Goal: Transaction & Acquisition: Purchase product/service

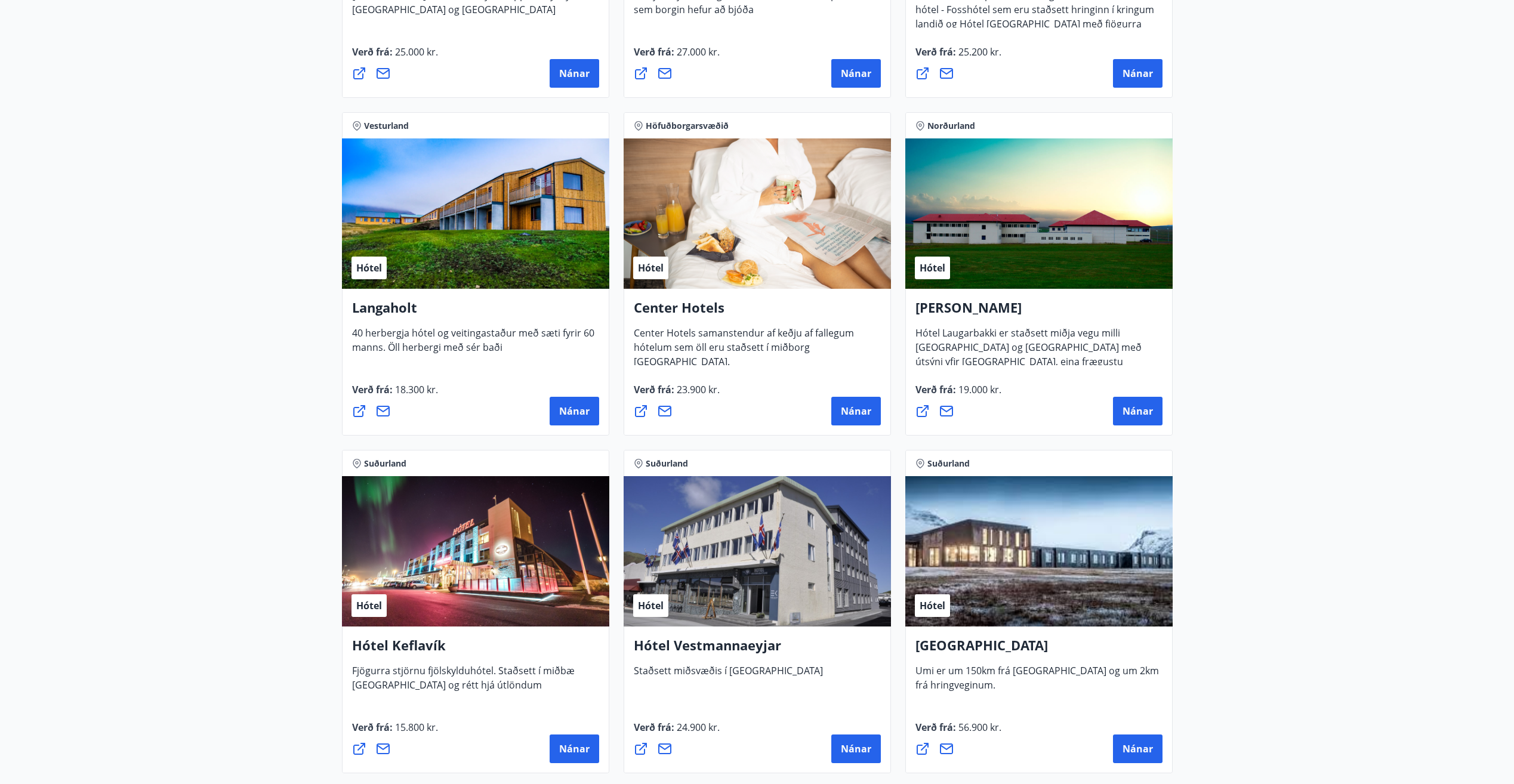
scroll to position [2480, 0]
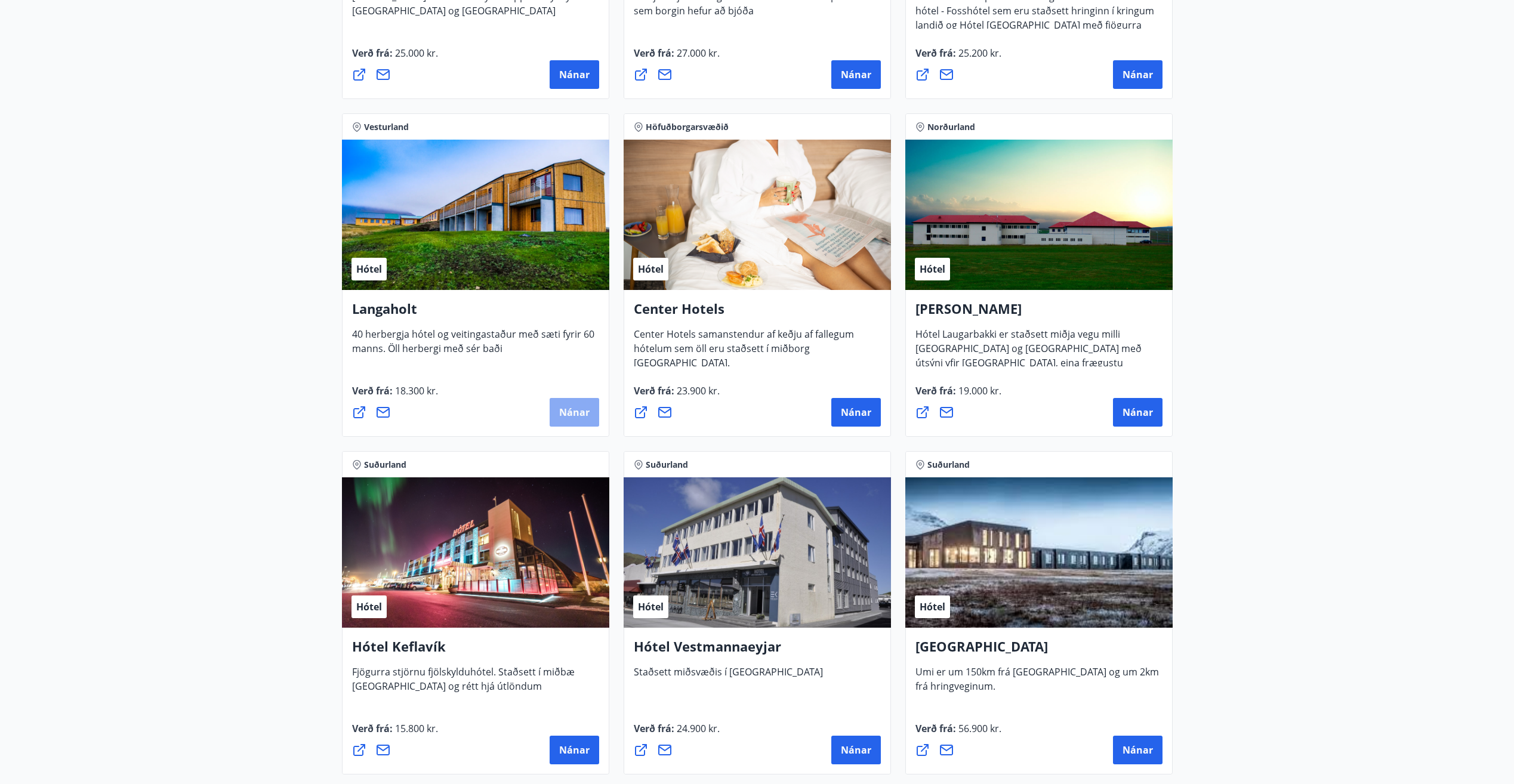
click at [574, 408] on span "Nánar" at bounding box center [574, 412] width 30 height 13
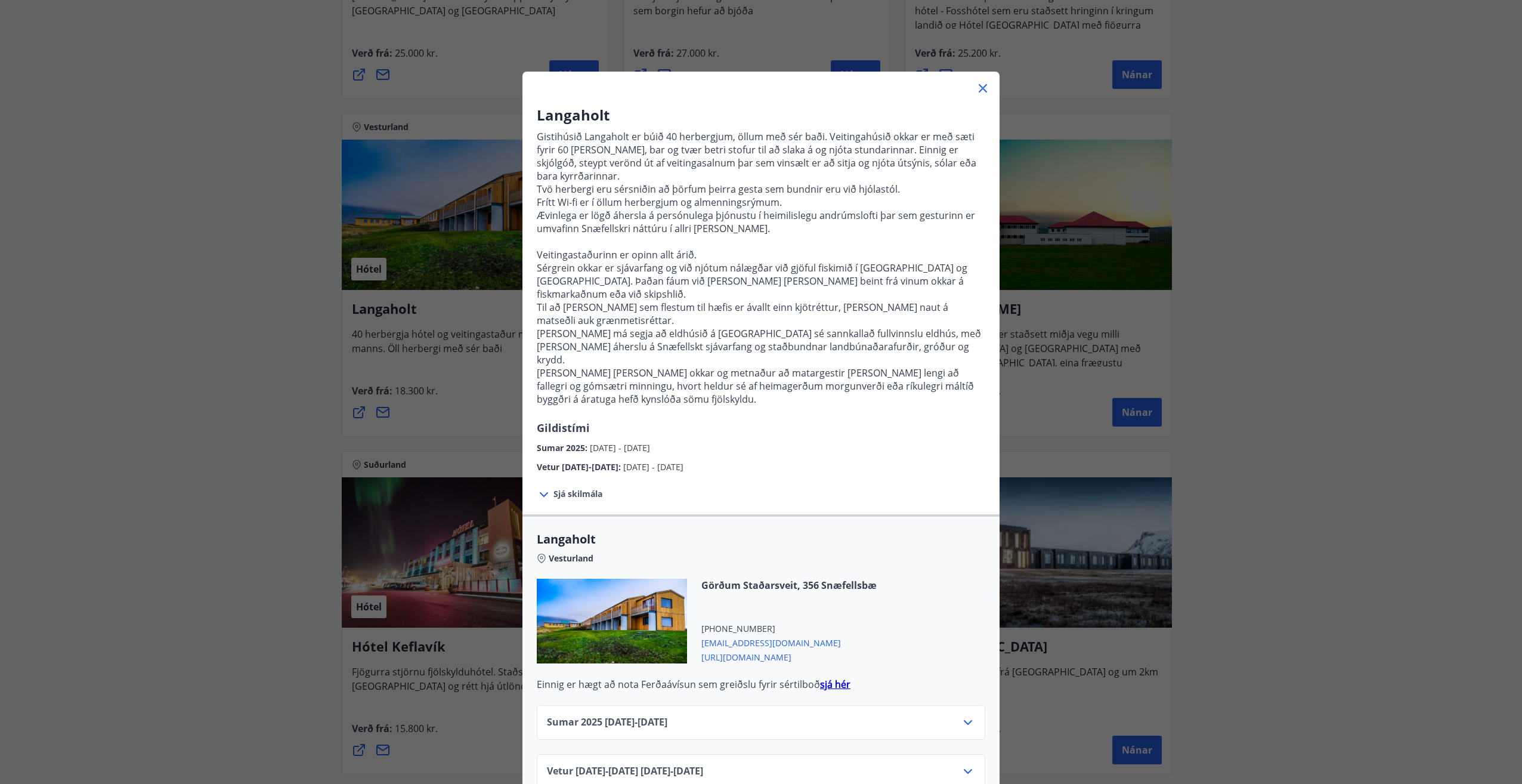
click at [852, 691] on div "Sumar [PHONE_NUMBER][DATE] - [DATE] Vetur [DATE]-[DATE] [DATE] - [DATE]" at bounding box center [761, 740] width 477 height 98
click at [982, 95] on icon at bounding box center [984, 89] width 15 height 15
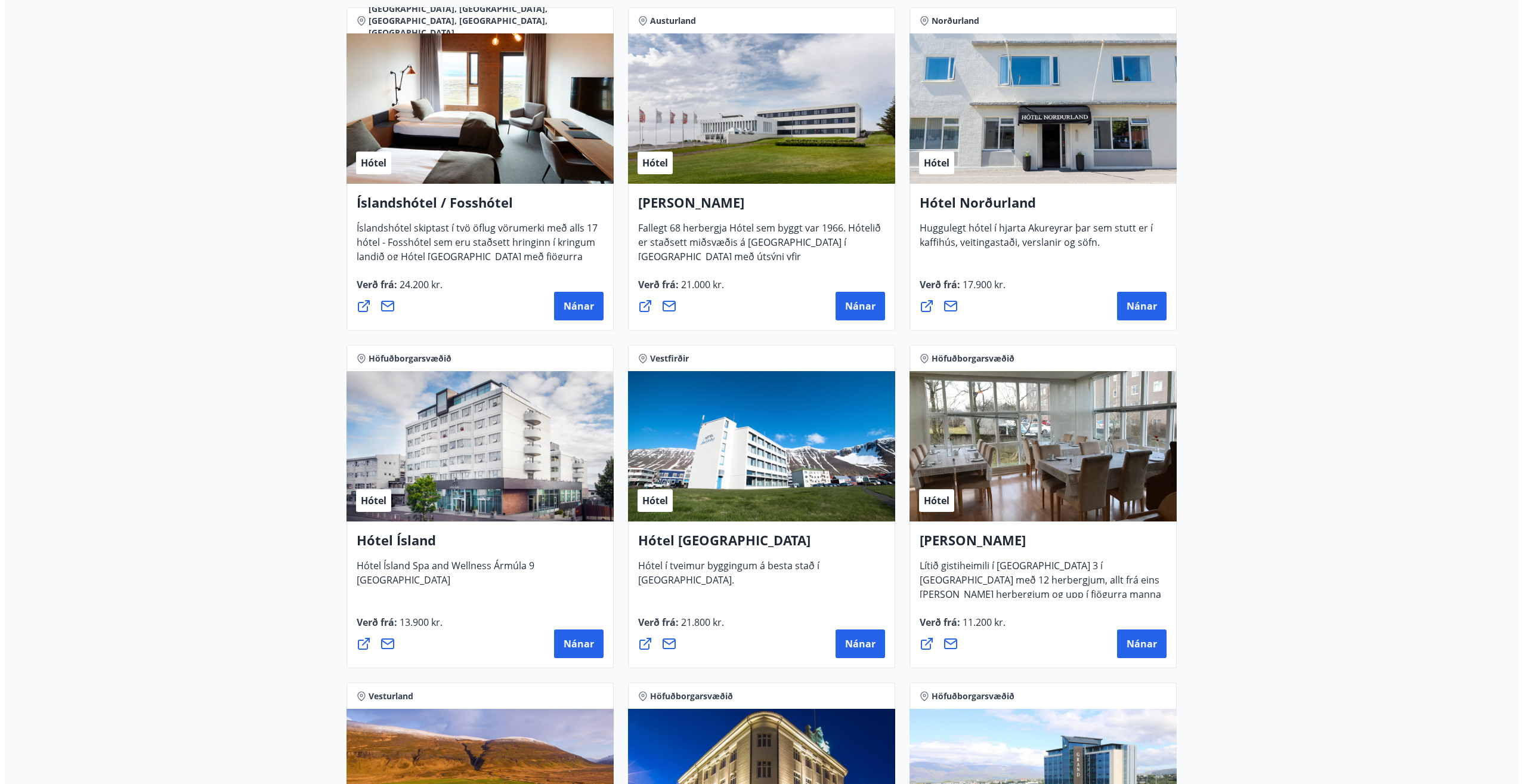
scroll to position [1573, 0]
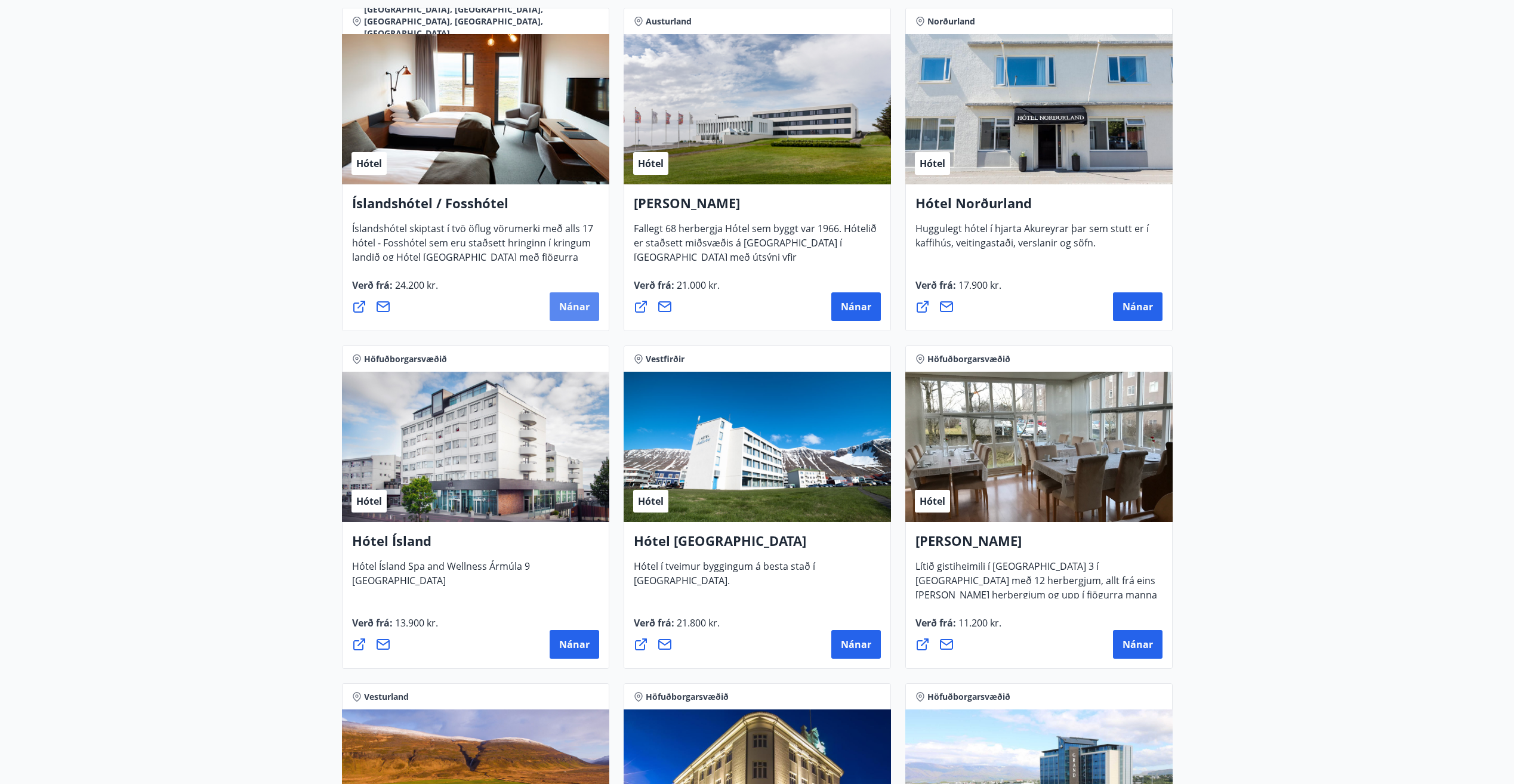
click at [566, 308] on span "Nánar" at bounding box center [574, 307] width 30 height 13
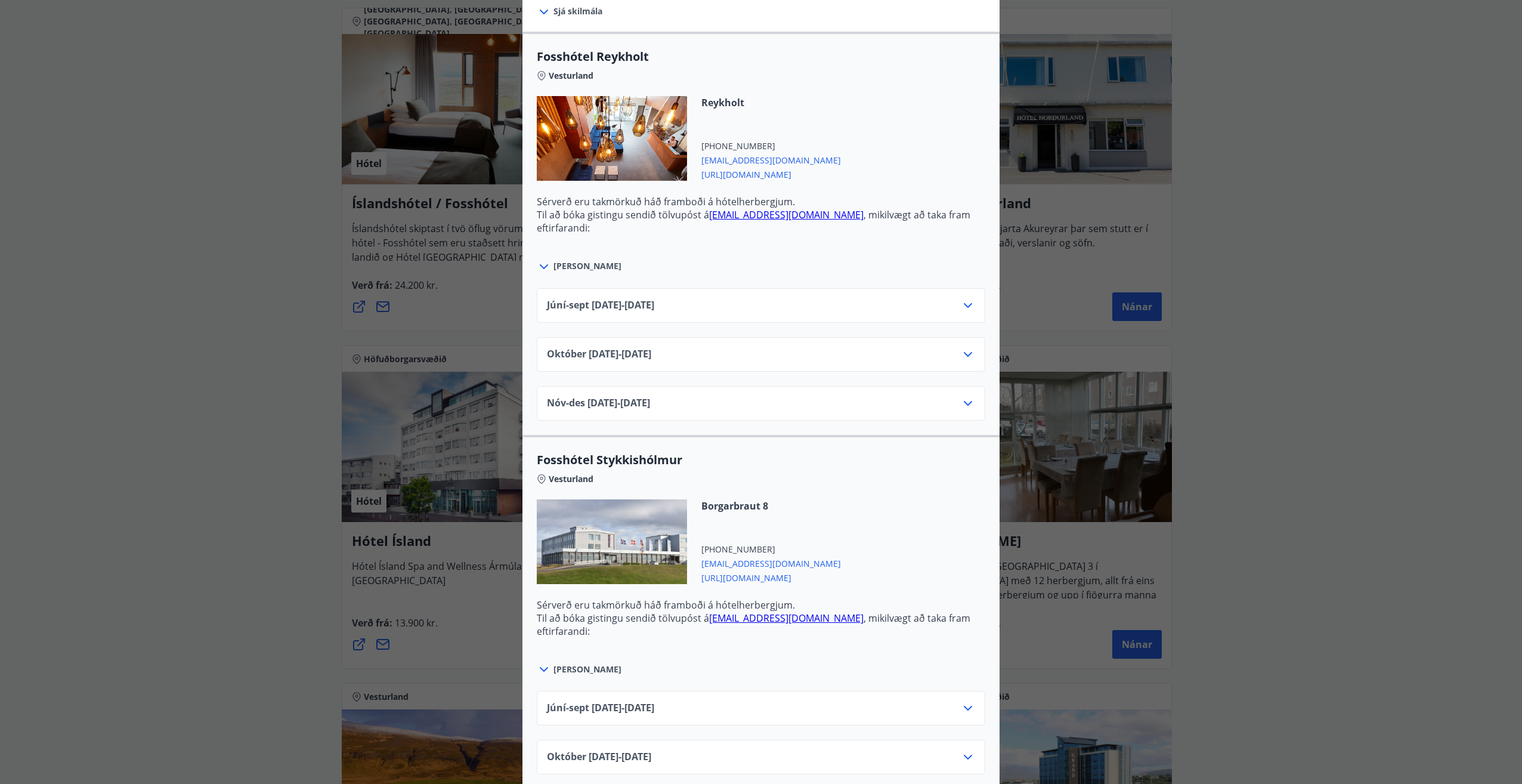
scroll to position [368, 0]
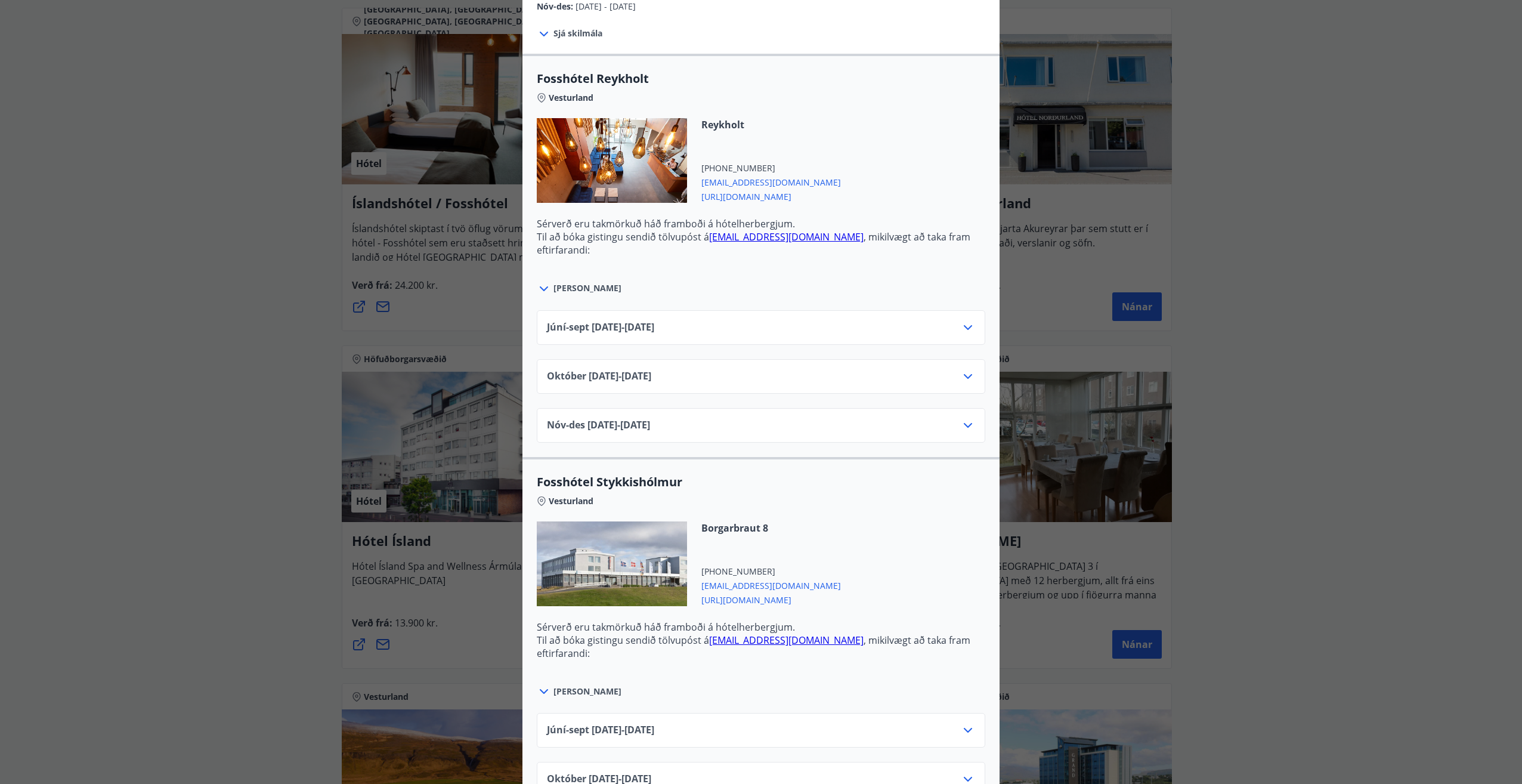
click at [538, 284] on icon at bounding box center [544, 289] width 15 height 15
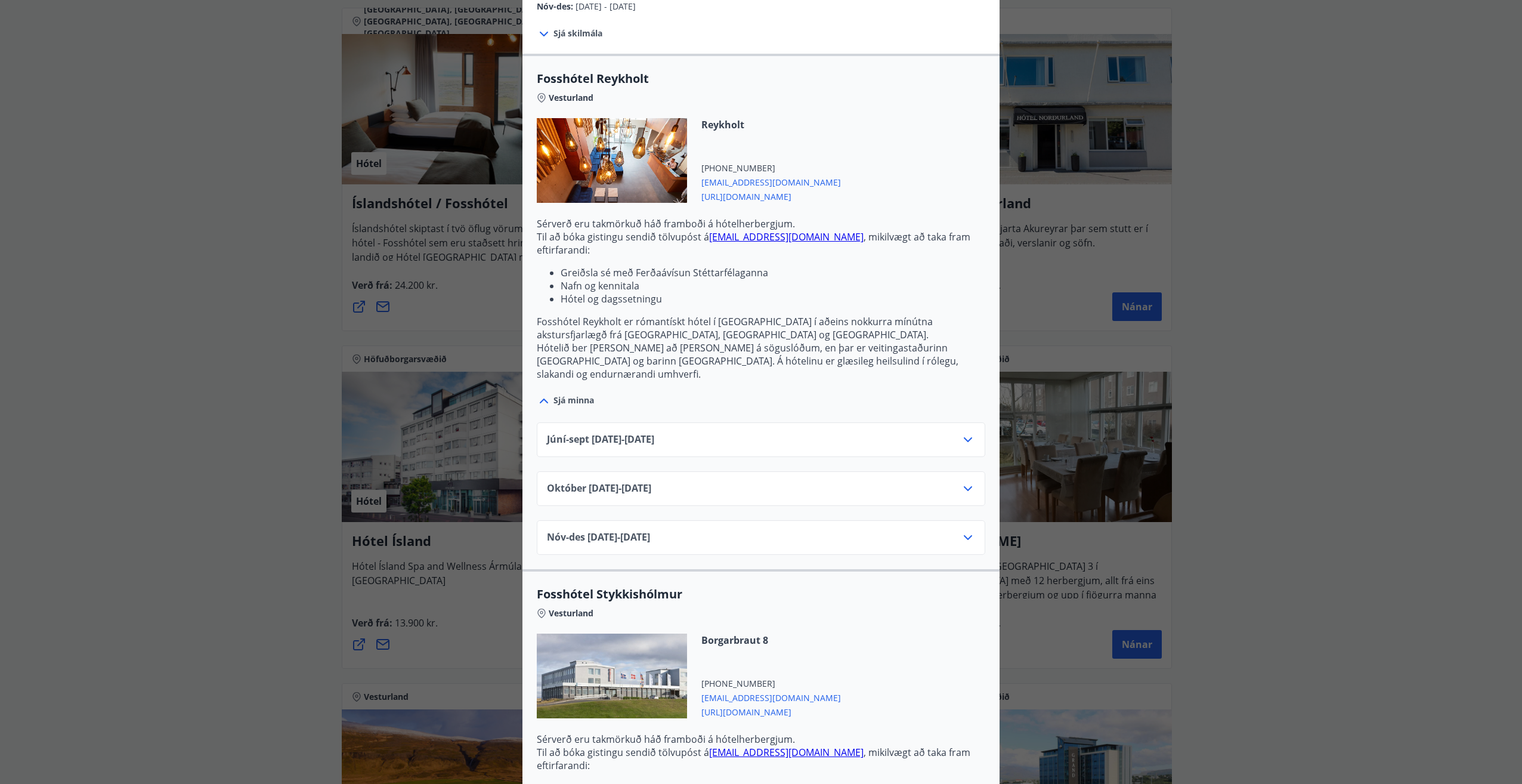
click at [540, 398] on icon at bounding box center [544, 400] width 8 height 5
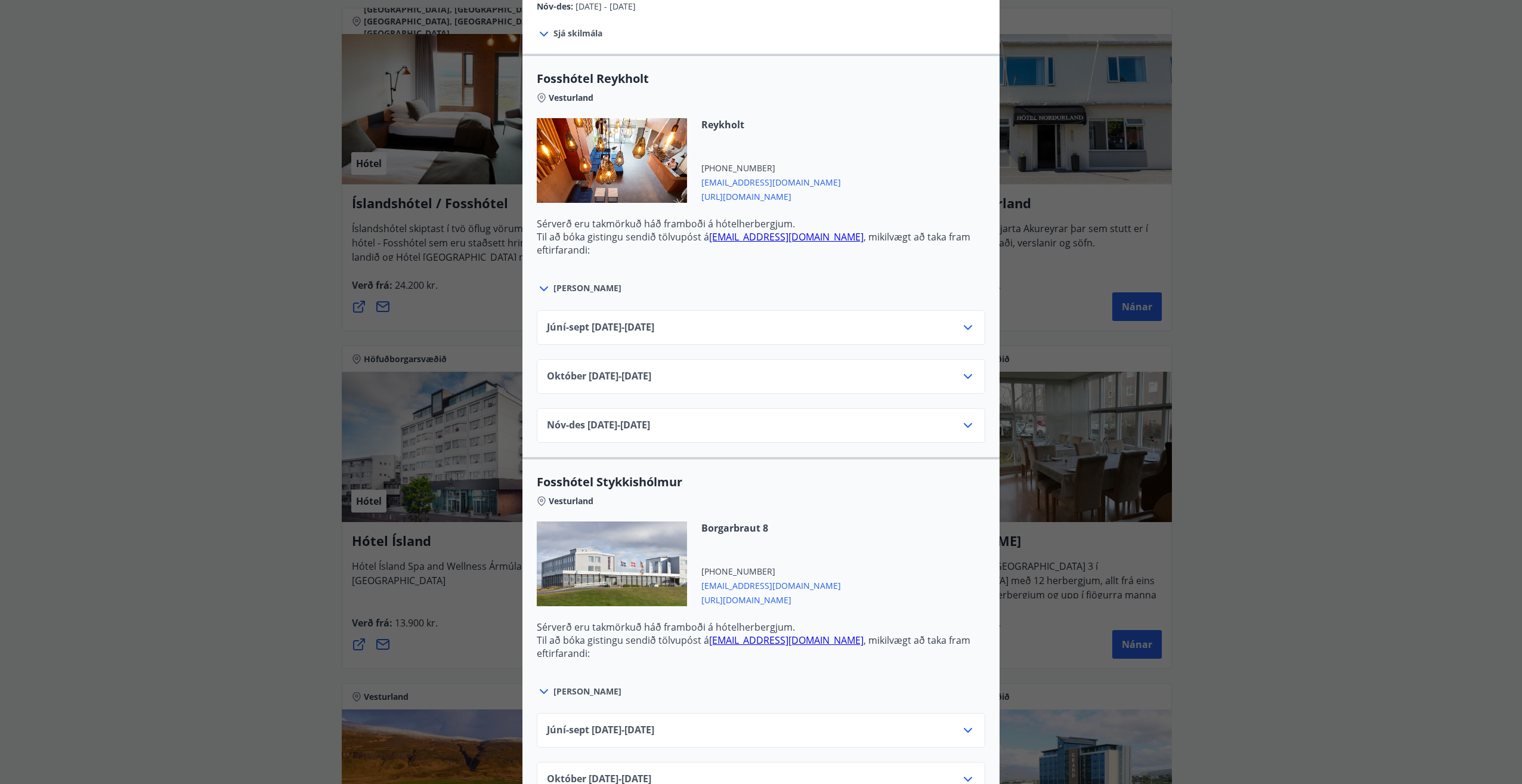
click at [964, 330] on icon at bounding box center [968, 327] width 8 height 5
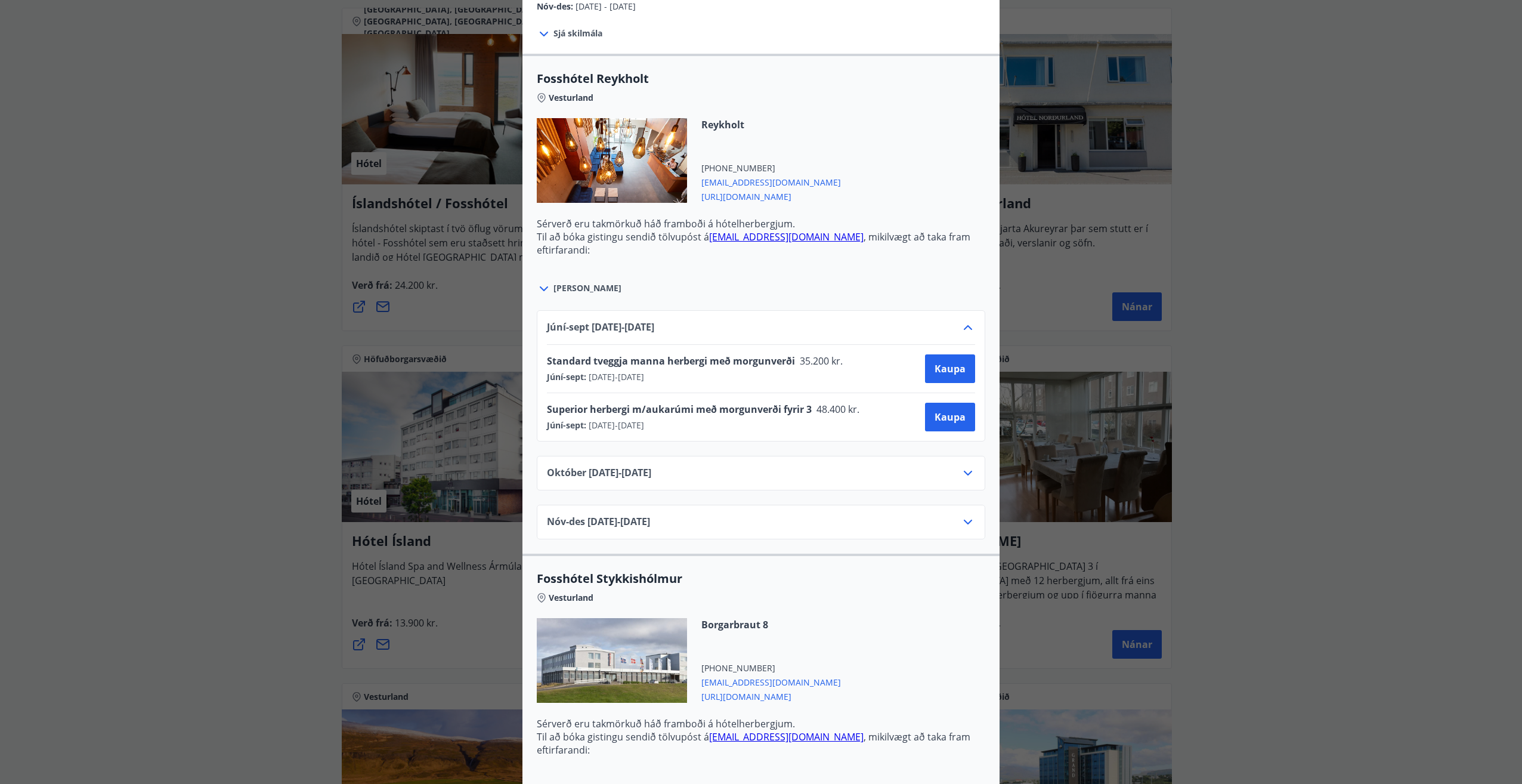
click at [963, 330] on icon at bounding box center [969, 328] width 15 height 15
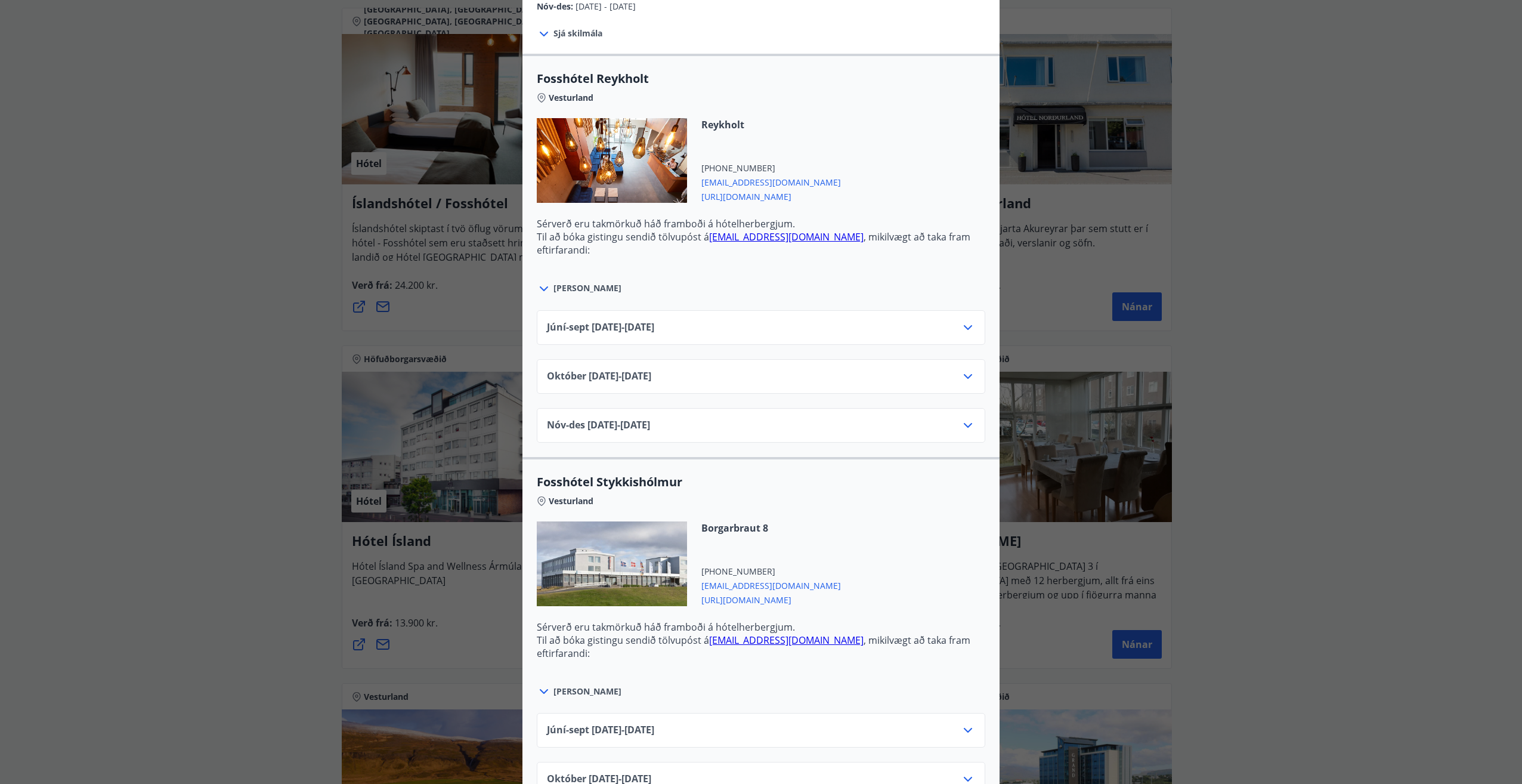
click at [968, 378] on icon at bounding box center [969, 377] width 15 height 15
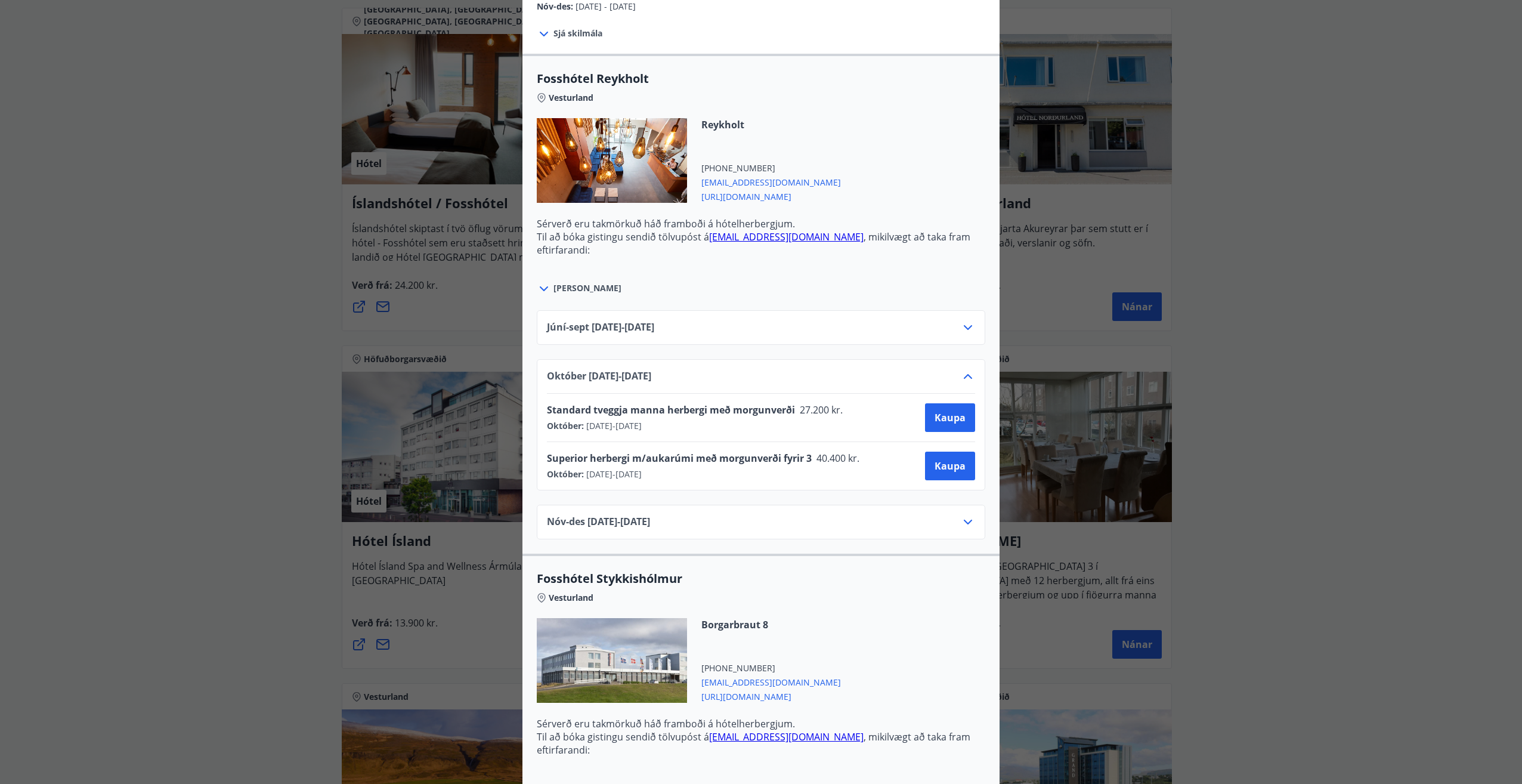
click at [964, 521] on icon at bounding box center [969, 522] width 15 height 15
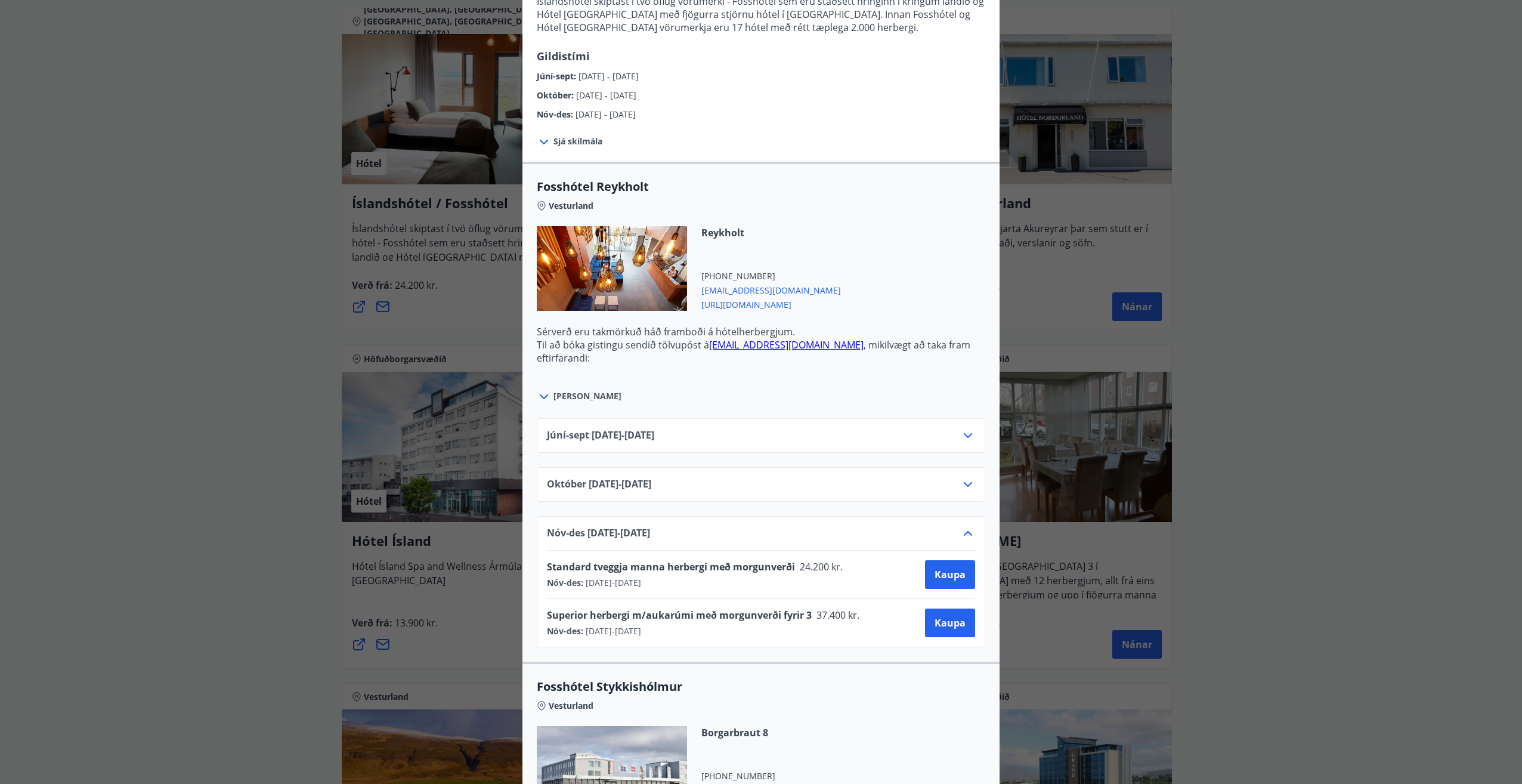
scroll to position [260, 0]
click at [754, 306] on span "[URL][DOMAIN_NAME]" at bounding box center [771, 303] width 139 height 15
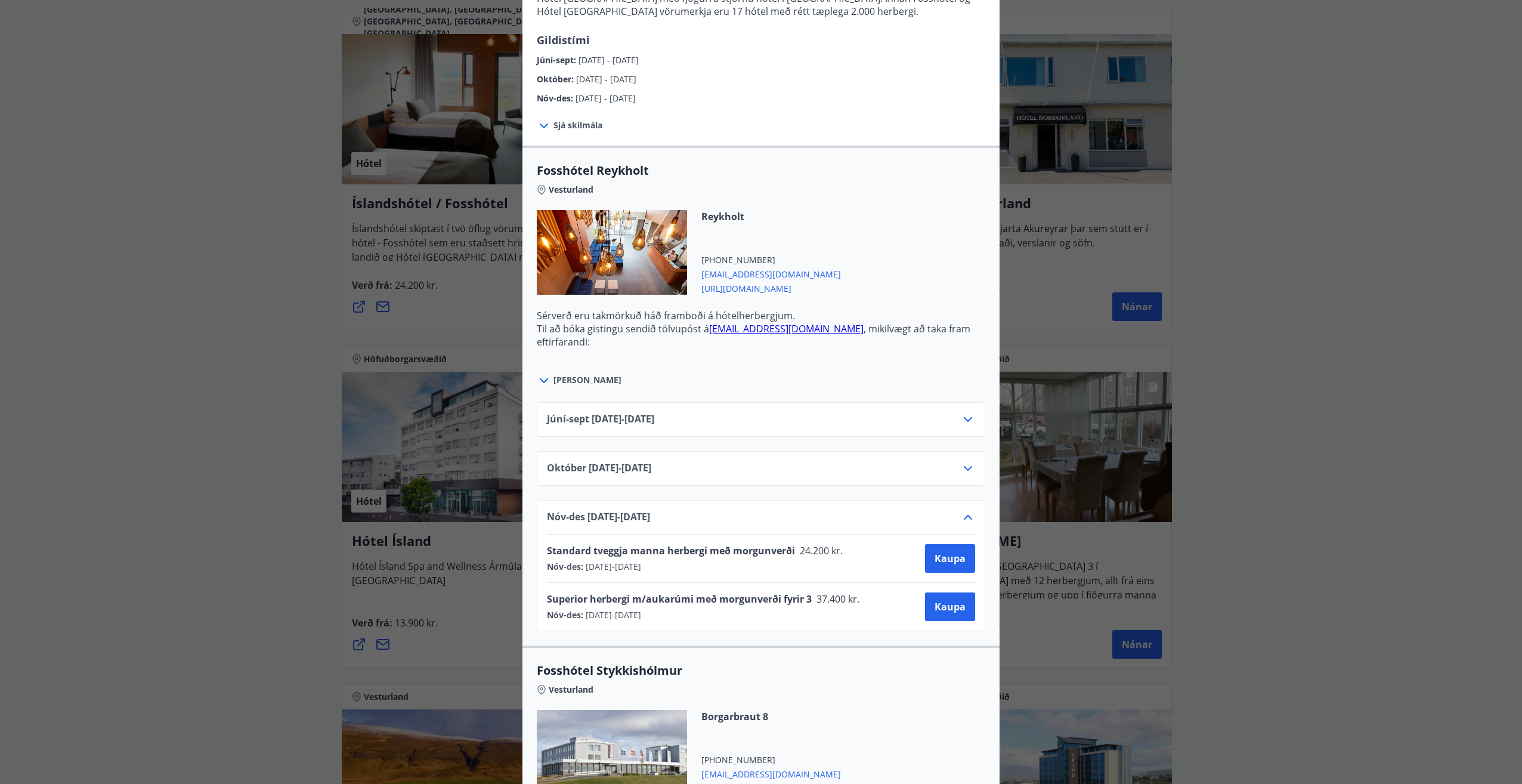
scroll to position [276, 0]
click at [948, 613] on button "Kaupa" at bounding box center [950, 606] width 50 height 29
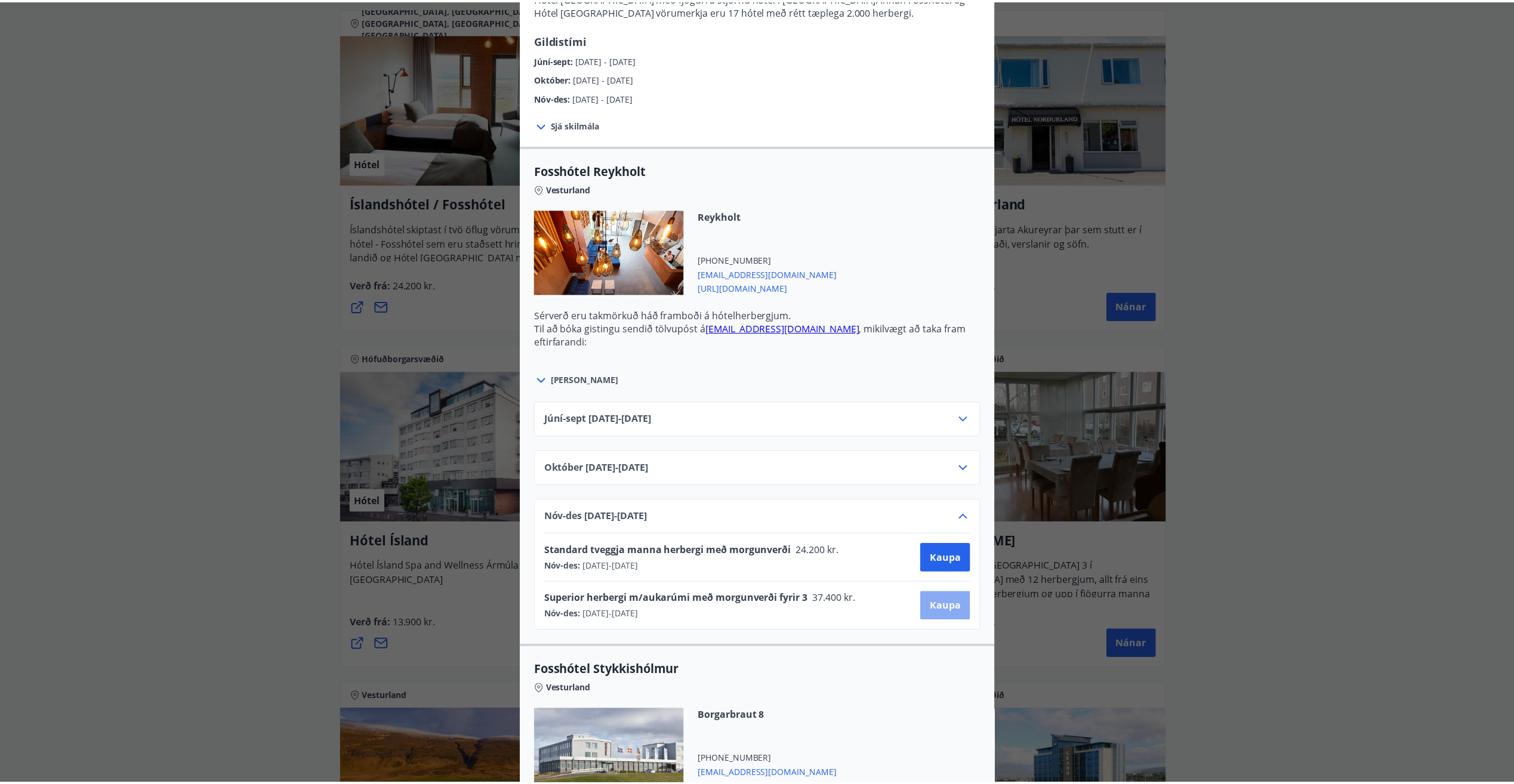
scroll to position [2, 0]
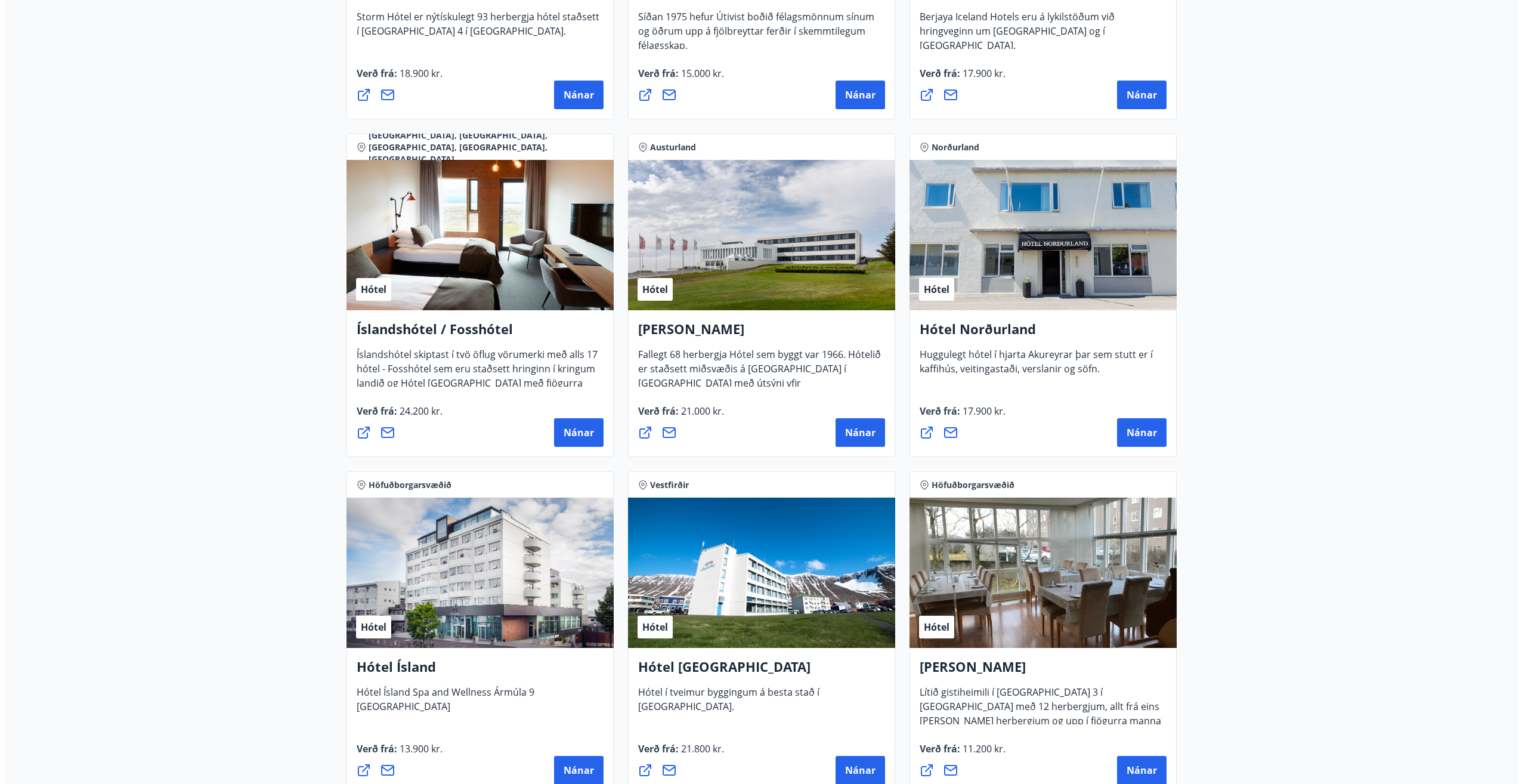
scroll to position [1448, 0]
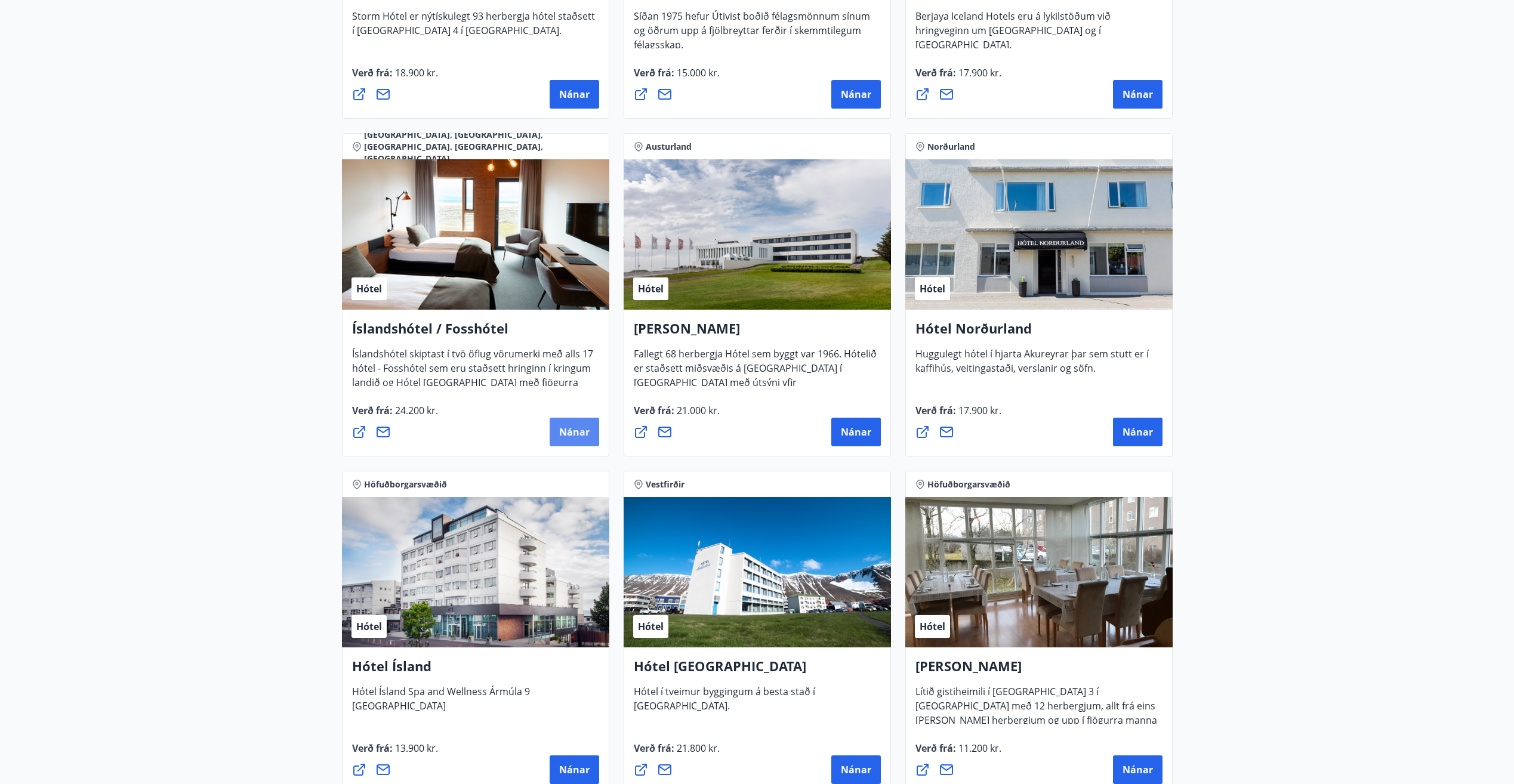
click at [579, 426] on span "Nánar" at bounding box center [574, 432] width 30 height 13
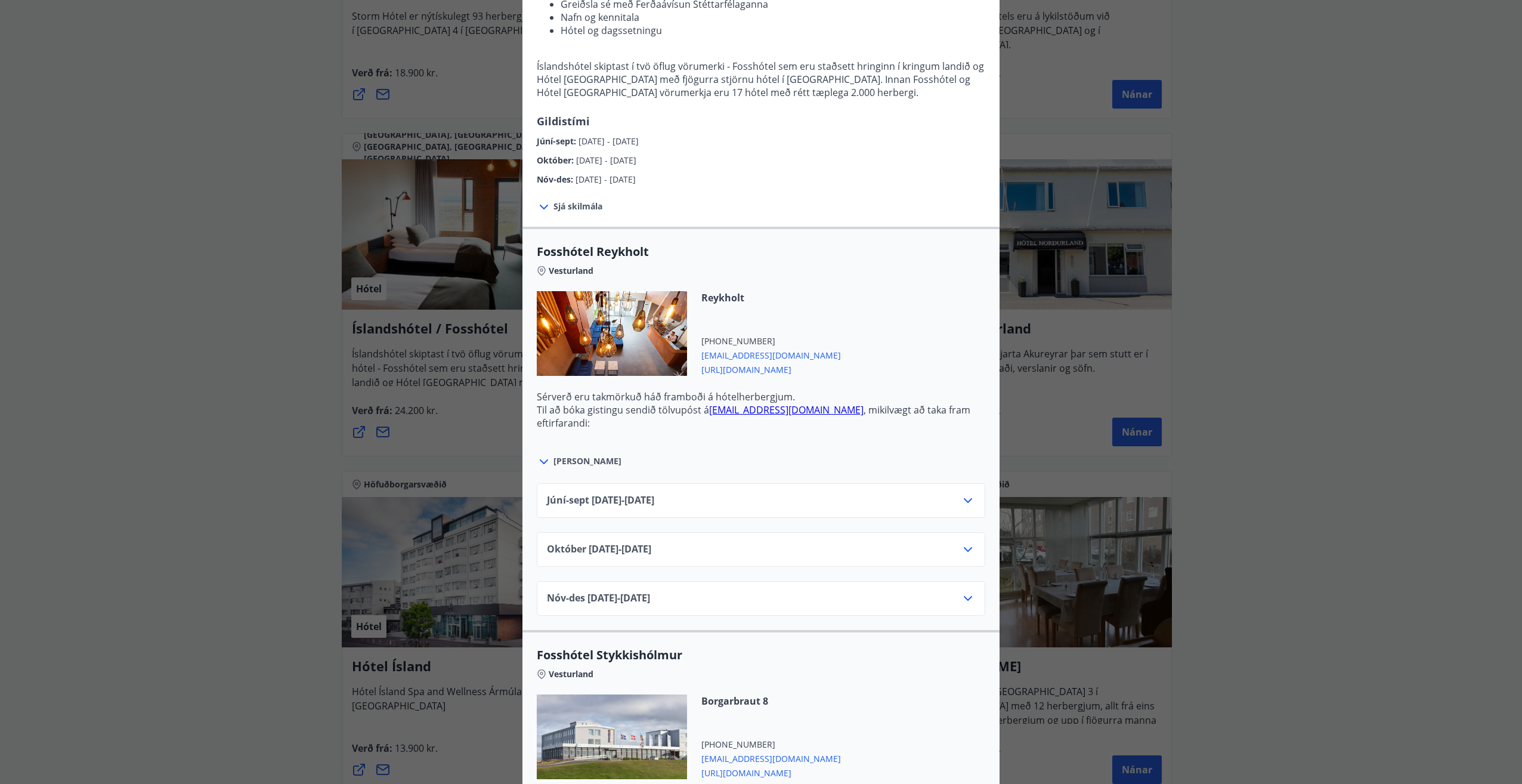
scroll to position [196, 0]
click at [940, 592] on div "Nóv-[DATE]11.25 - [DATE]" at bounding box center [761, 602] width 429 height 24
click at [963, 605] on div "Nóv-[DATE]11.25 - [DATE]" at bounding box center [761, 602] width 429 height 24
click at [964, 597] on icon at bounding box center [969, 597] width 15 height 15
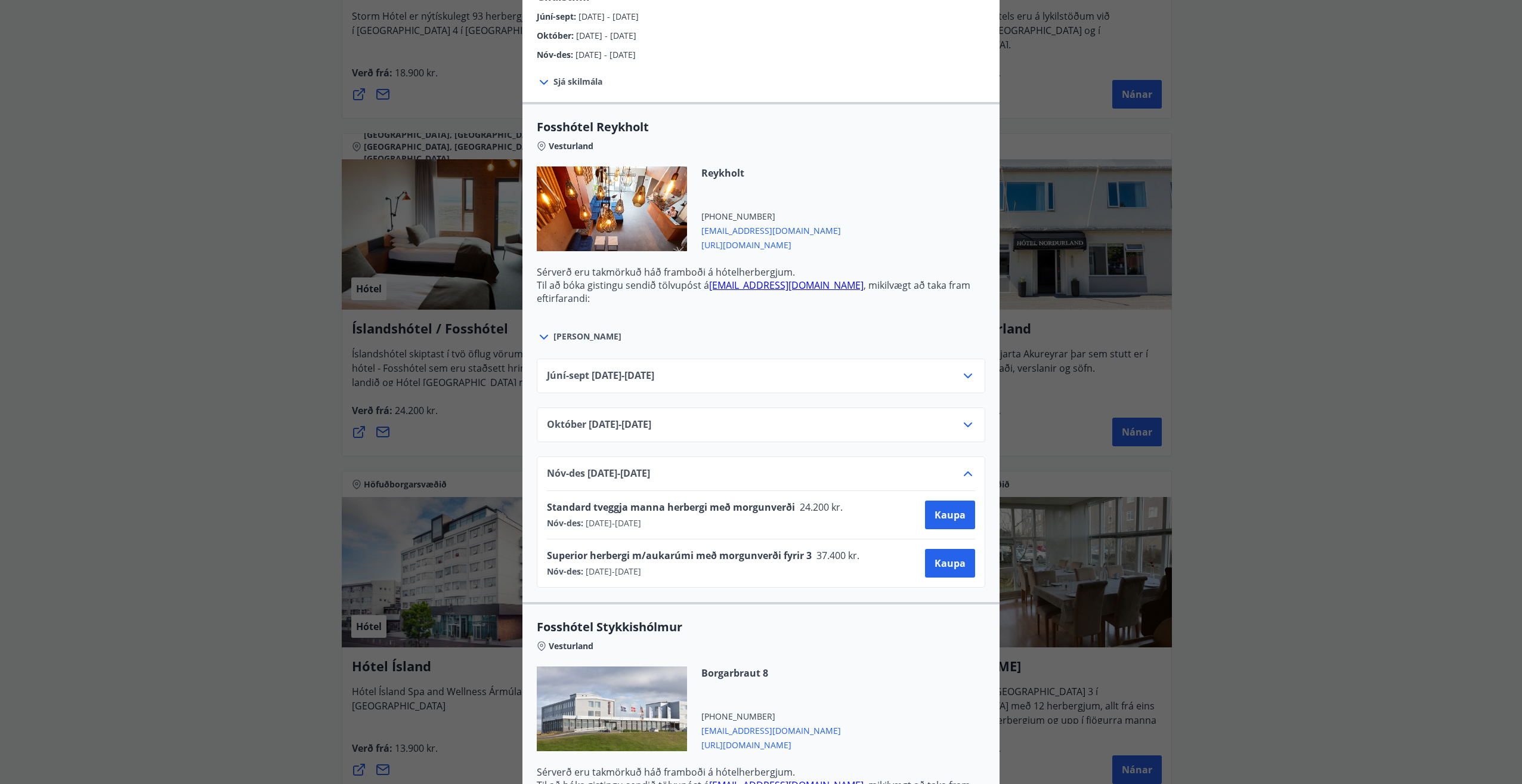
scroll to position [326, 0]
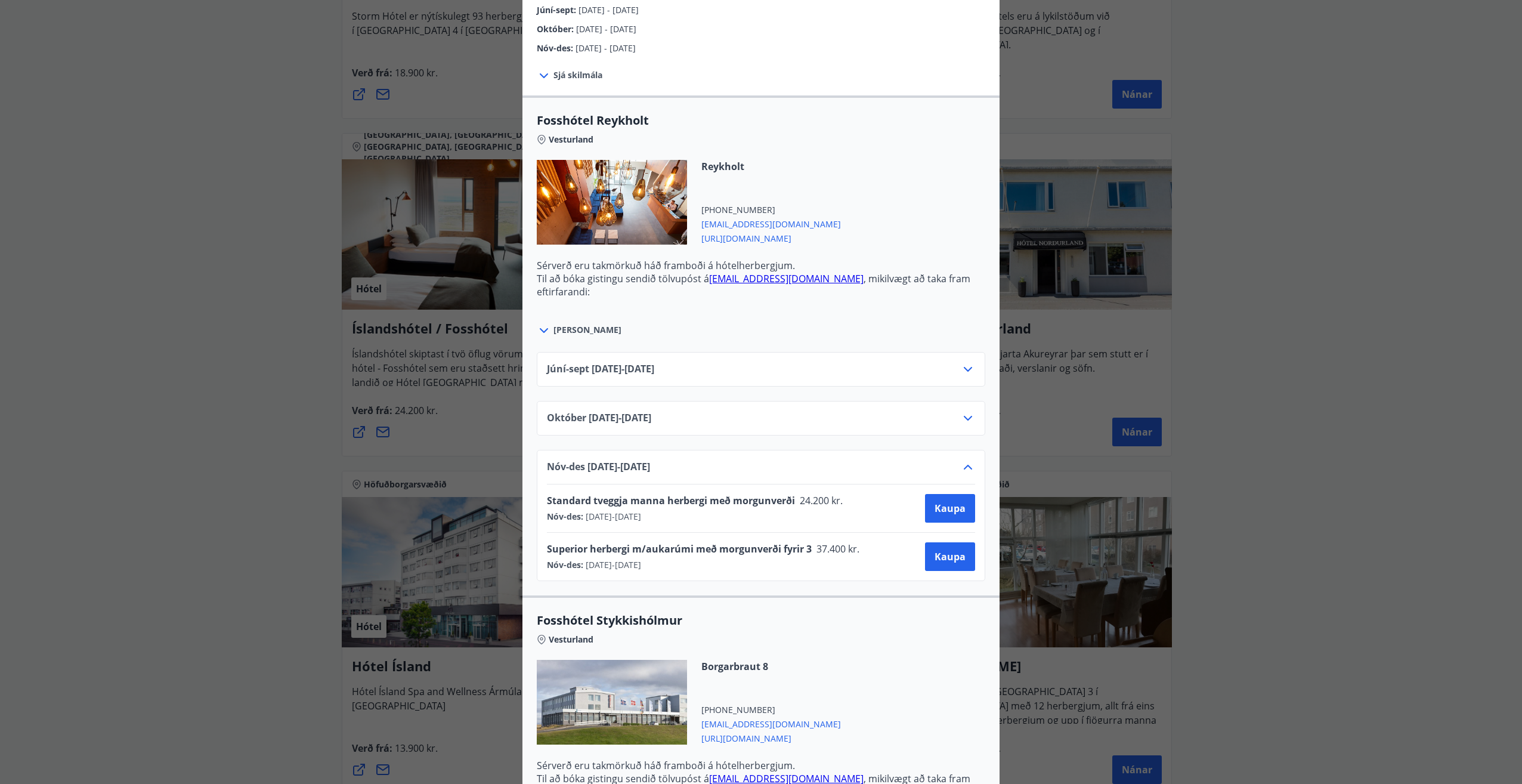
click at [540, 330] on icon at bounding box center [544, 330] width 8 height 5
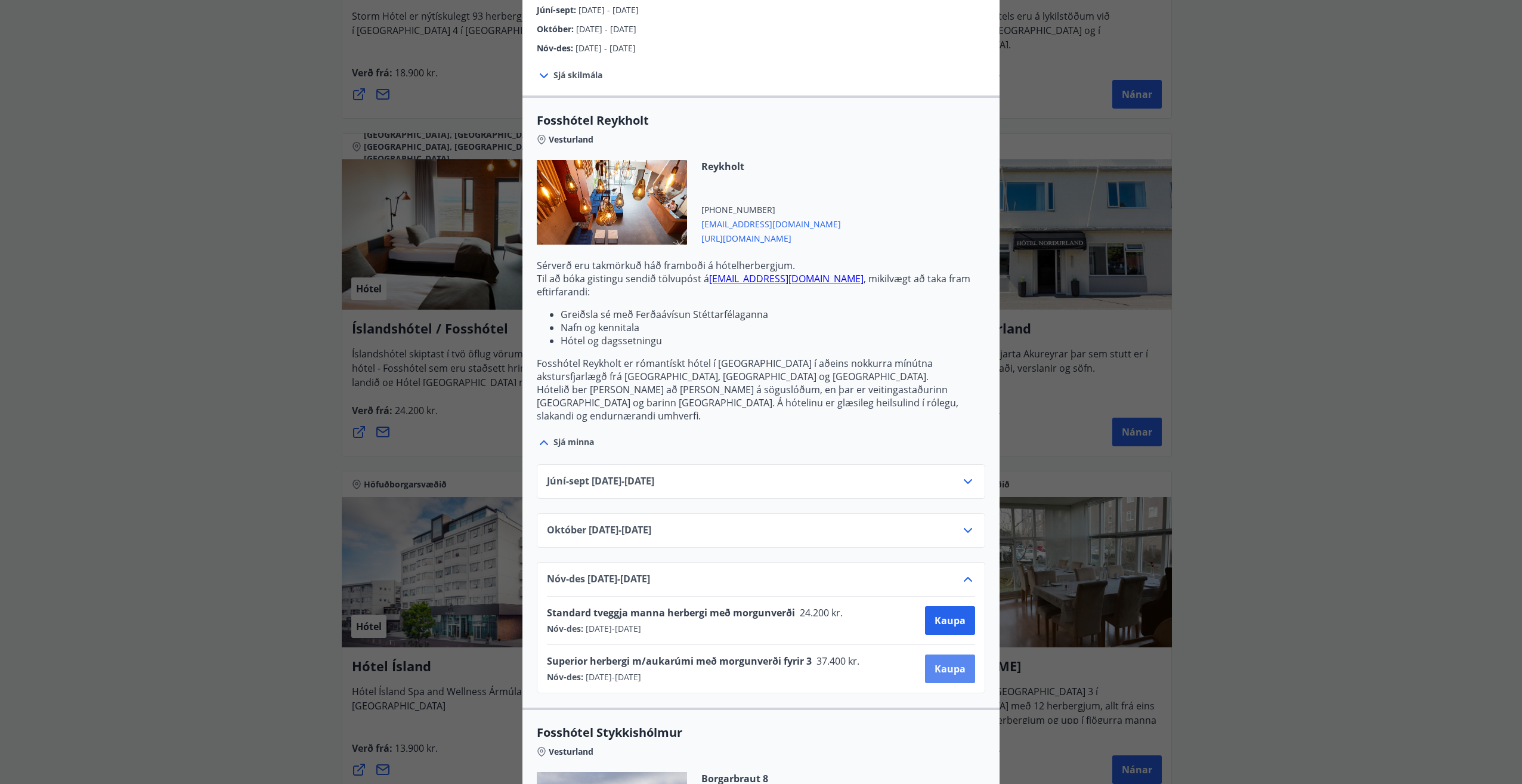
click at [943, 662] on span "Kaupa" at bounding box center [950, 669] width 31 height 13
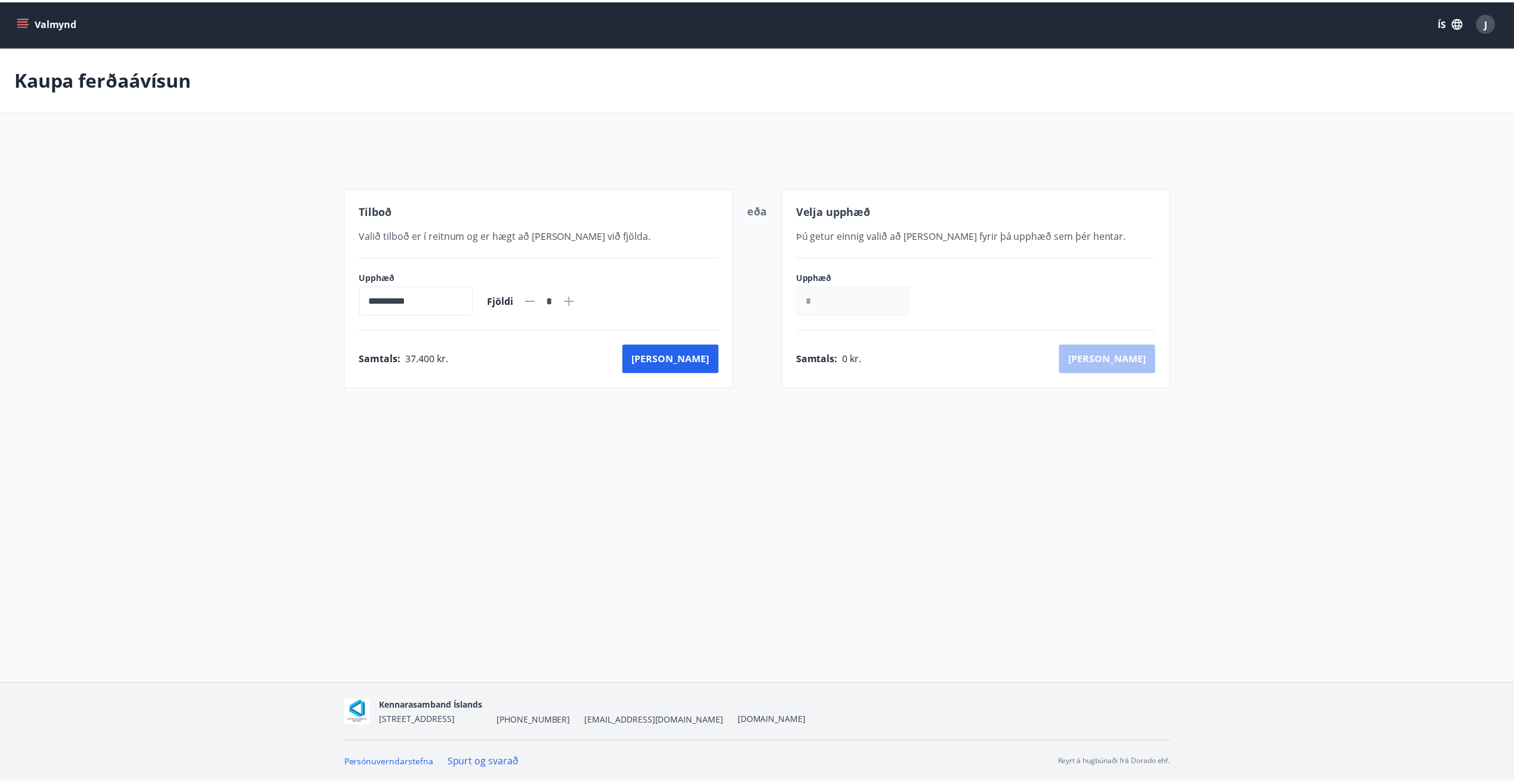
scroll to position [2, 0]
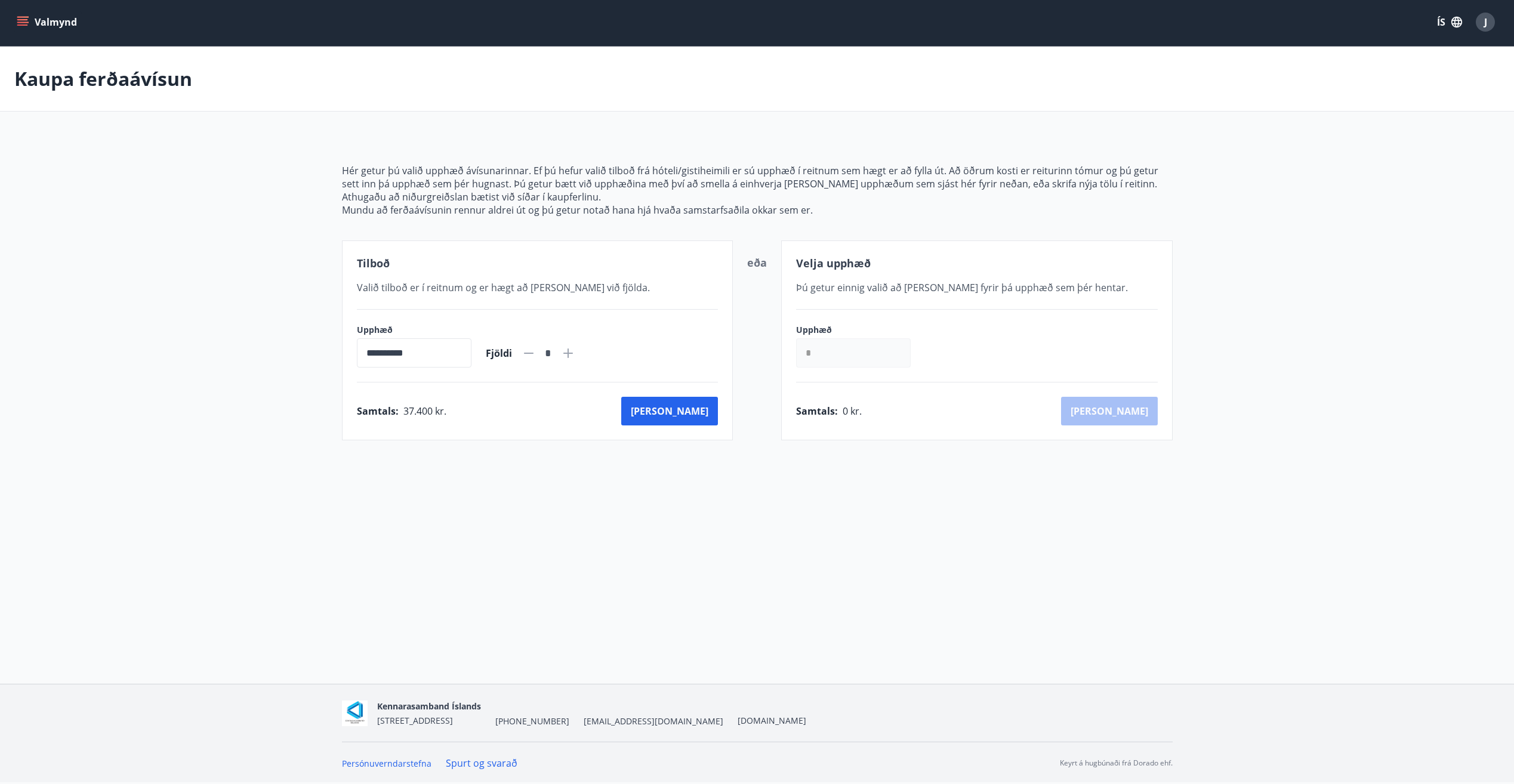
click at [573, 350] on icon at bounding box center [568, 353] width 9 height 9
click at [536, 355] on icon at bounding box center [529, 354] width 15 height 15
type input "*"
click at [822, 361] on input "*" at bounding box center [854, 353] width 115 height 30
type input "******"
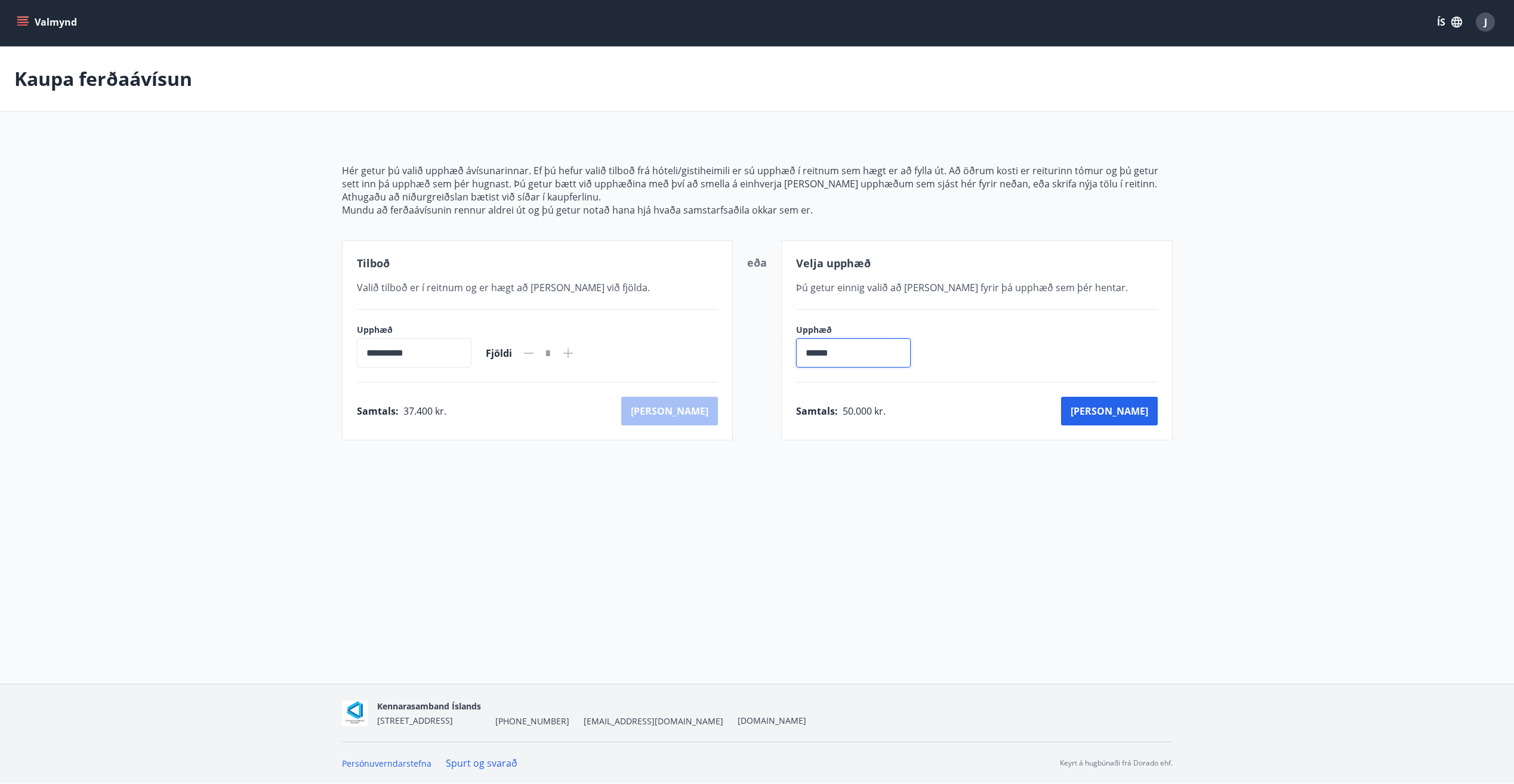
drag, startPoint x: 850, startPoint y: 355, endPoint x: 784, endPoint y: 355, distance: 66.0
click at [784, 355] on div "Velja upphæð Þú getur einnig valið að [PERSON_NAME] fyrir þá upphæð sem þér hen…" at bounding box center [977, 340] width 392 height 199
drag, startPoint x: 461, startPoint y: 42, endPoint x: 1229, endPoint y: 85, distance: 769.2
click at [1229, 85] on div "Kaupa ferðaávísun" at bounding box center [757, 78] width 1514 height 65
